Goal: Complete application form

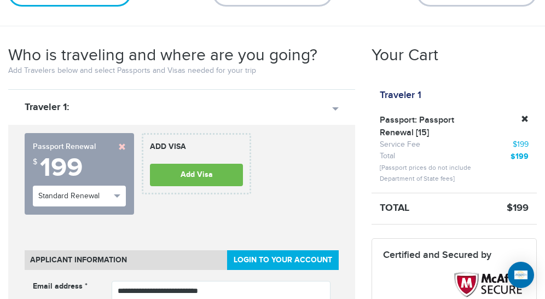
scroll to position [110, 0]
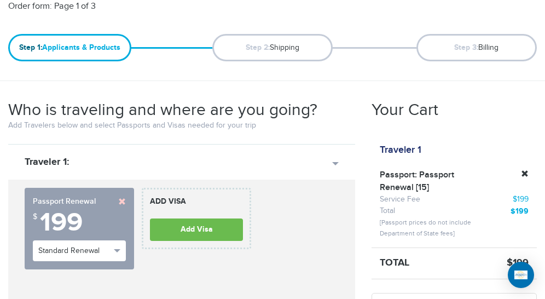
click at [121, 200] on link at bounding box center [122, 202] width 8 height 8
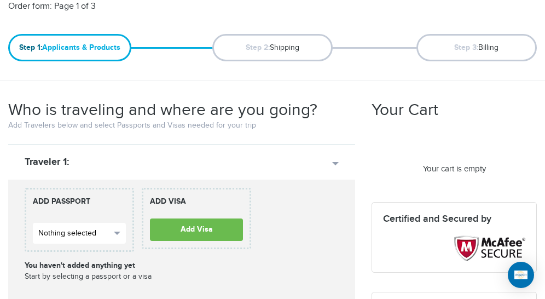
click at [119, 232] on span "button" at bounding box center [117, 233] width 7 height 3
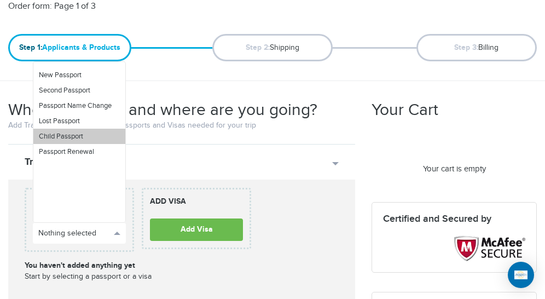
click at [90, 139] on link "Child Passport" at bounding box center [79, 136] width 92 height 15
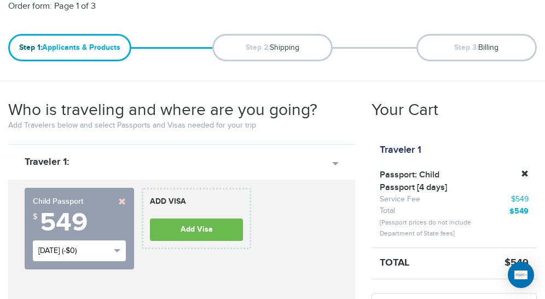
click at [118, 252] on button "Mon, Aug 18th (-$0)" at bounding box center [79, 250] width 93 height 21
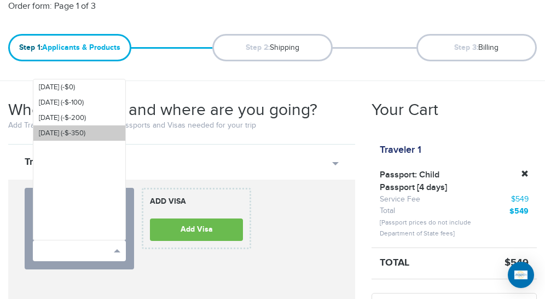
click at [84, 133] on span "Sat, Aug 30th (-$-350)" at bounding box center [62, 133] width 47 height 9
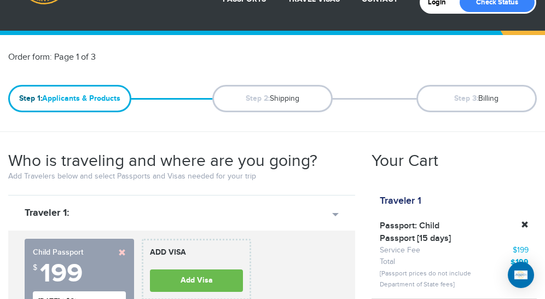
scroll to position [0, 0]
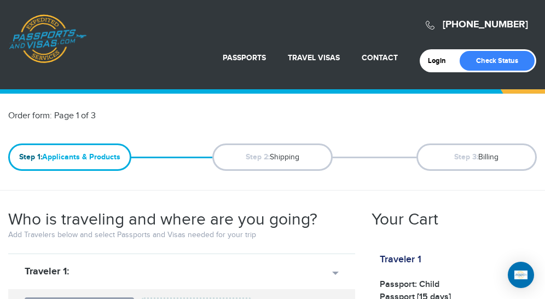
click at [451, 116] on div "Order form: Page 1 of 3" at bounding box center [272, 116] width 545 height 13
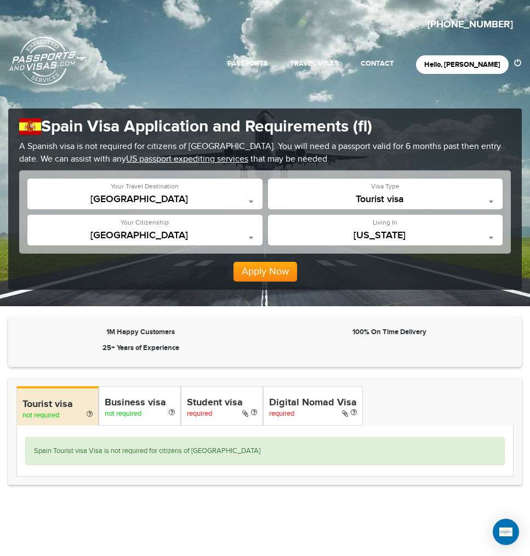
click at [151, 193] on div "**********" at bounding box center [144, 194] width 235 height 31
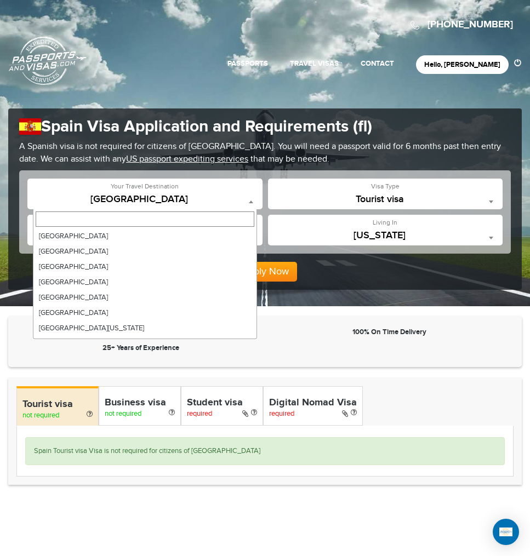
scroll to position [3080, 0]
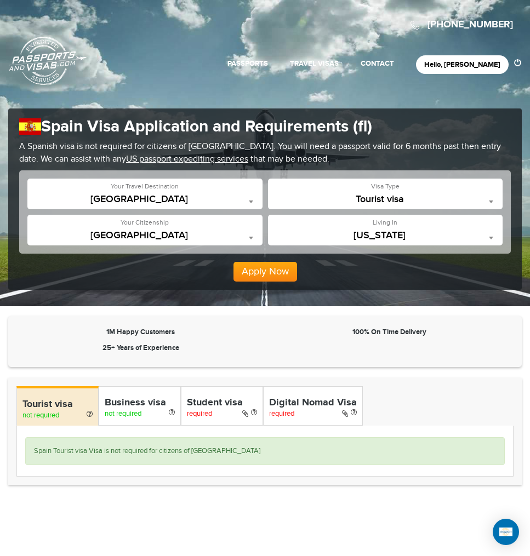
select select "**********"
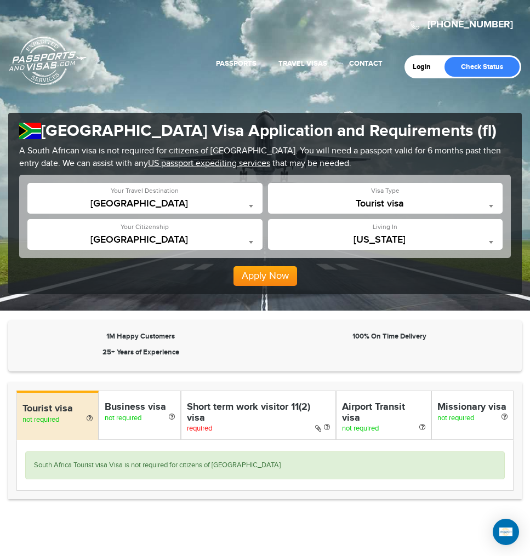
click at [418, 238] on span "[US_STATE]" at bounding box center [385, 239] width 224 height 11
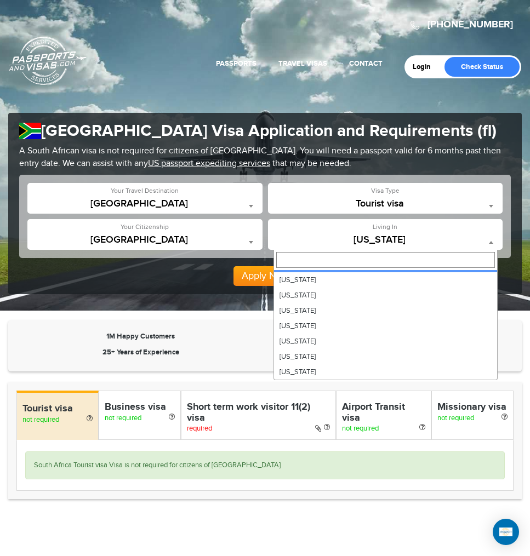
scroll to position [491, 0]
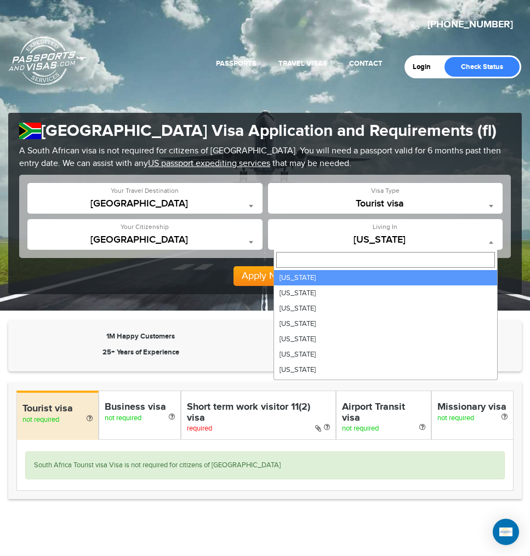
select select "**"
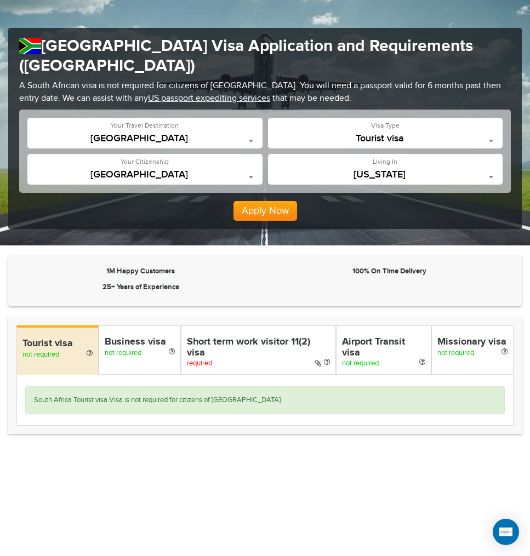
scroll to position [110, 0]
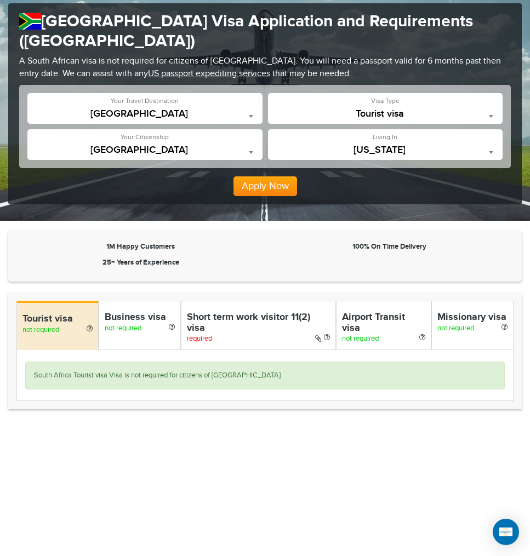
click at [89, 325] on icon at bounding box center [90, 328] width 6 height 7
click at [173, 323] on icon at bounding box center [172, 326] width 6 height 7
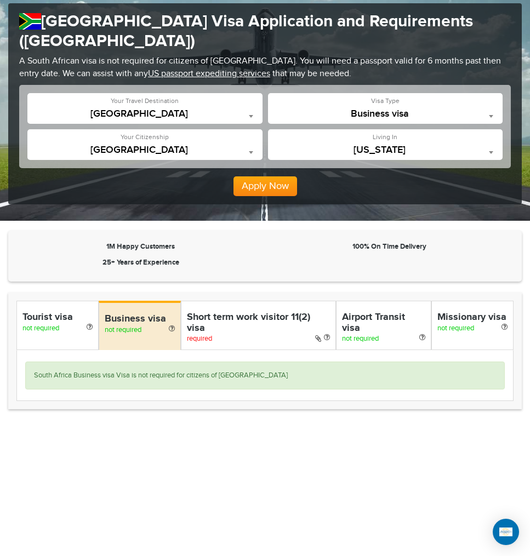
click at [326, 333] on icon at bounding box center [327, 336] width 6 height 7
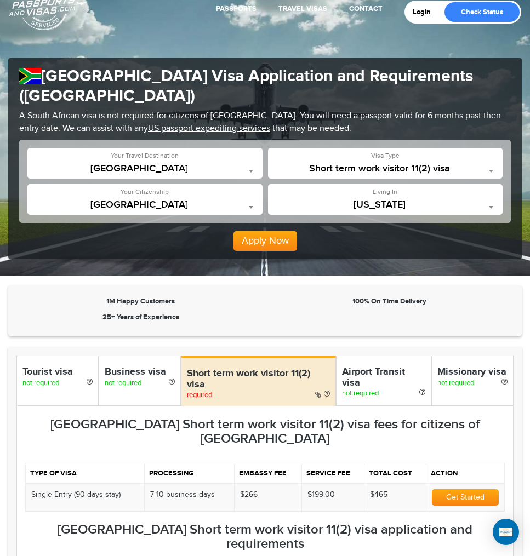
scroll to position [0, 0]
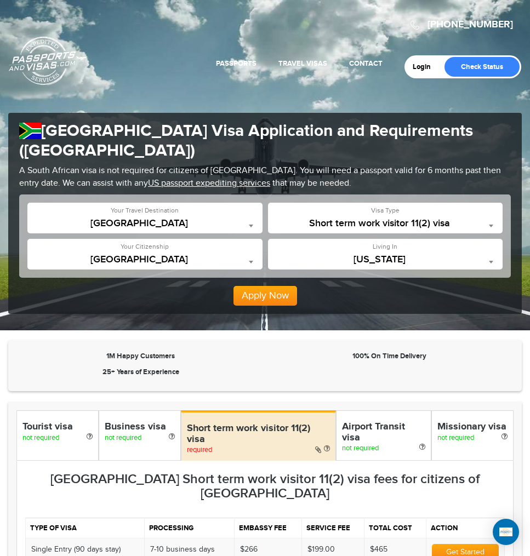
click at [422, 443] on icon at bounding box center [422, 446] width 6 height 7
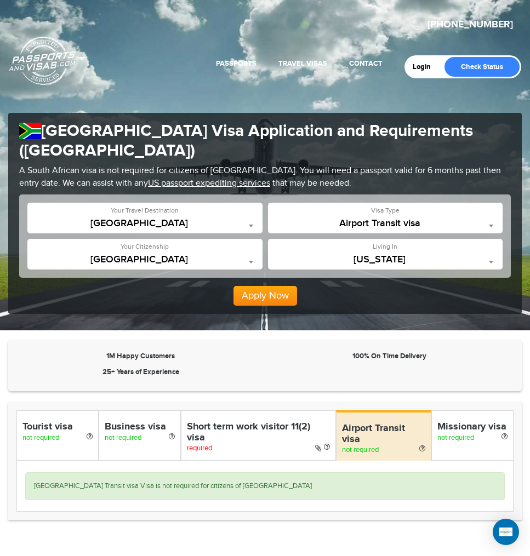
click at [422, 445] on icon at bounding box center [422, 448] width 6 height 7
click at [503, 433] on icon at bounding box center [504, 436] width 6 height 7
select select "*****"
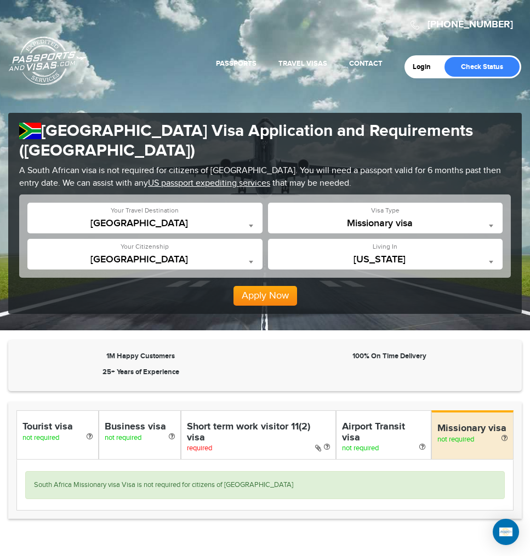
click at [197, 81] on header "720-764-9321 Passports & Visas.com Login Check Status Passports Passport Renewa…" at bounding box center [265, 42] width 530 height 84
